Goal: Task Accomplishment & Management: Manage account settings

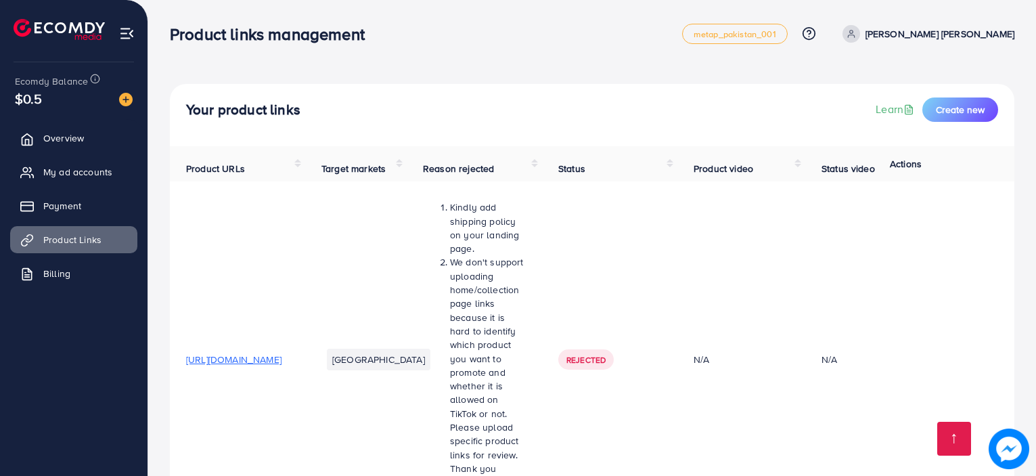
scroll to position [1689, 0]
click at [90, 168] on span "My ad accounts" at bounding box center [81, 172] width 69 height 14
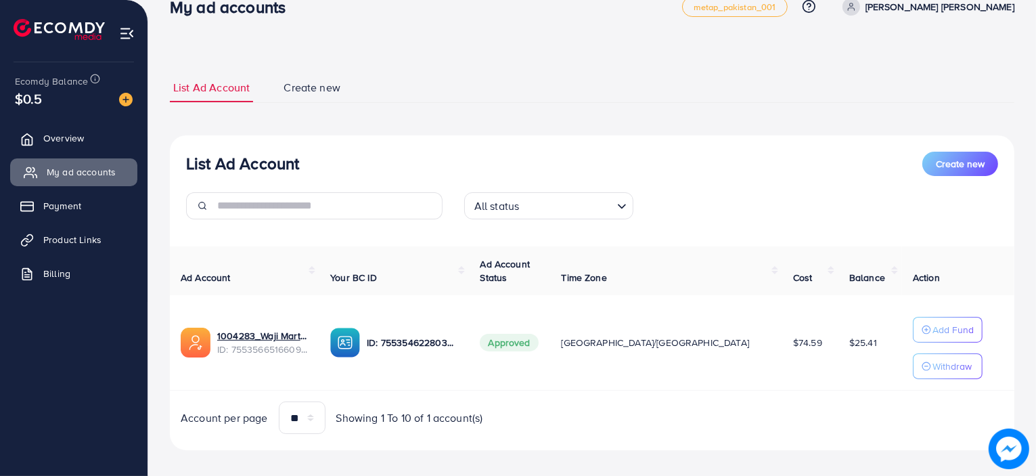
scroll to position [38, 0]
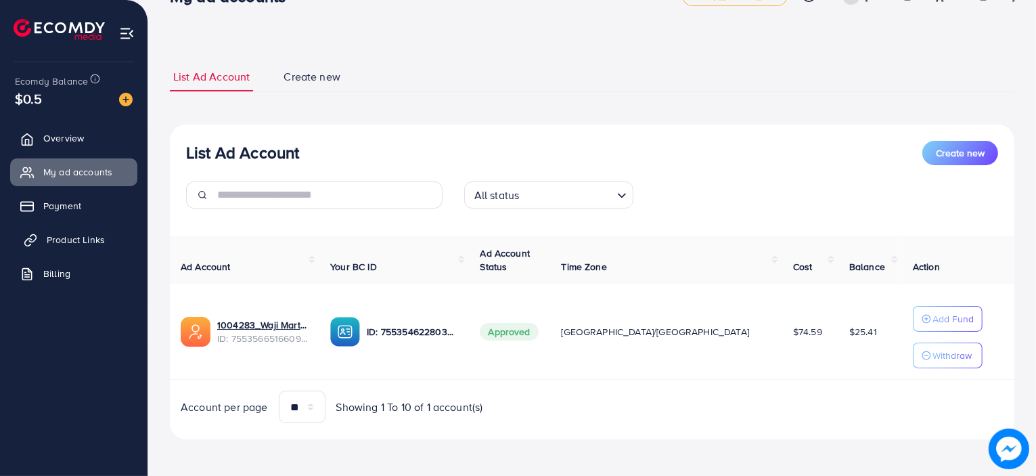
click at [87, 238] on span "Product Links" at bounding box center [76, 240] width 58 height 14
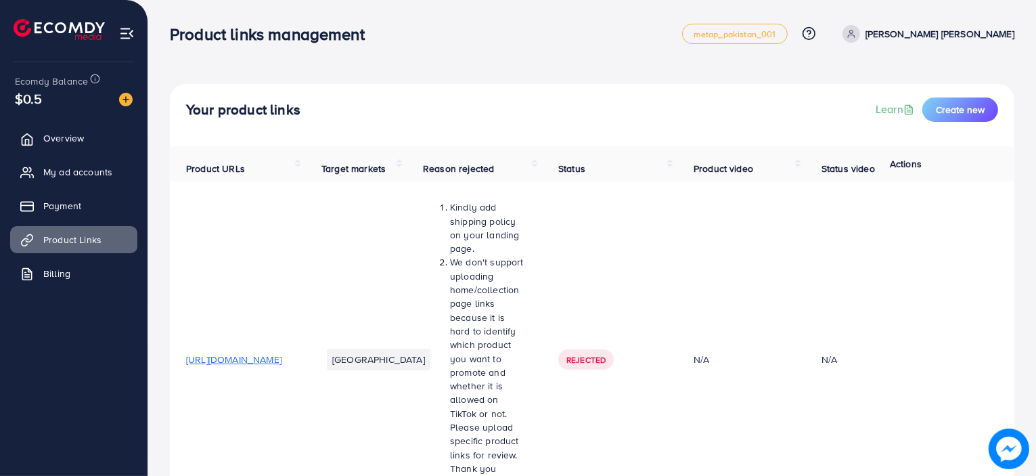
click at [466, 50] on div "Product links management metap_pakistan_001 Help Center Contact Support Plans a…" at bounding box center [592, 34] width 845 height 38
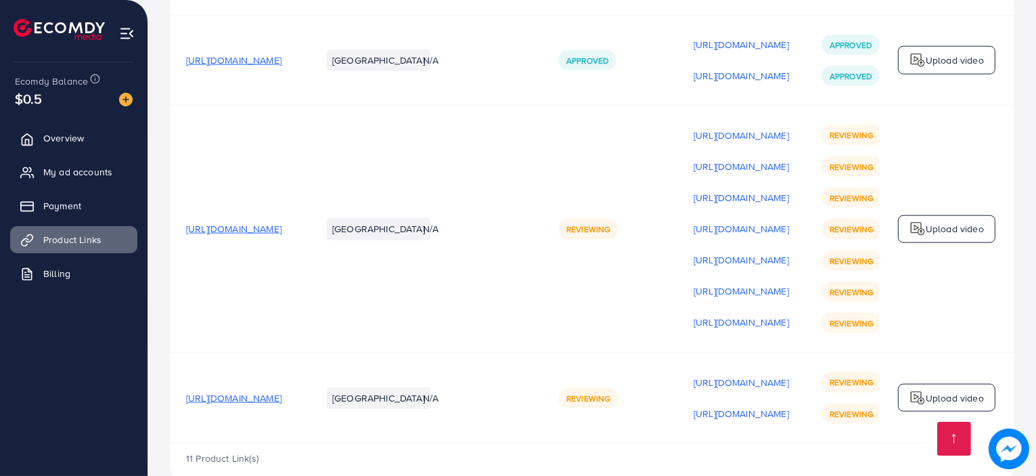
scroll to position [1689, 0]
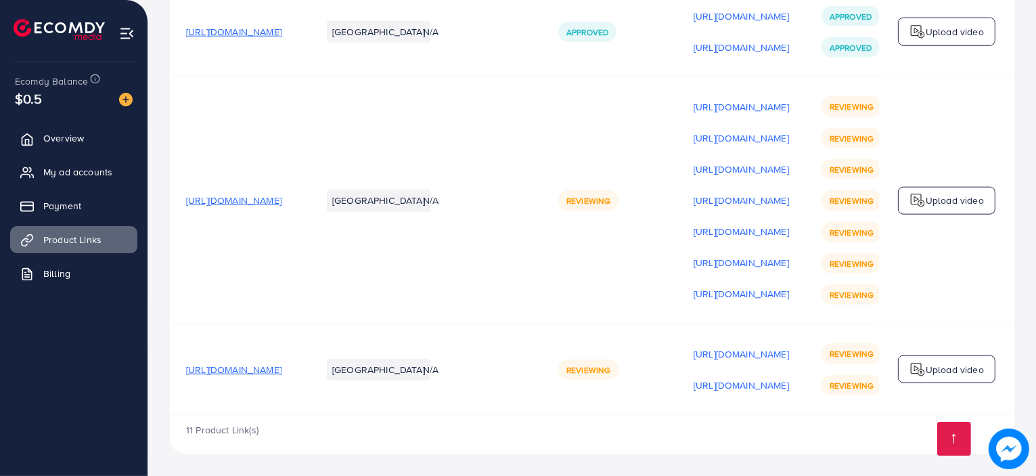
click at [542, 324] on td "N/A" at bounding box center [474, 369] width 135 height 91
